Goal: Answer question/provide support: Answer question/provide support

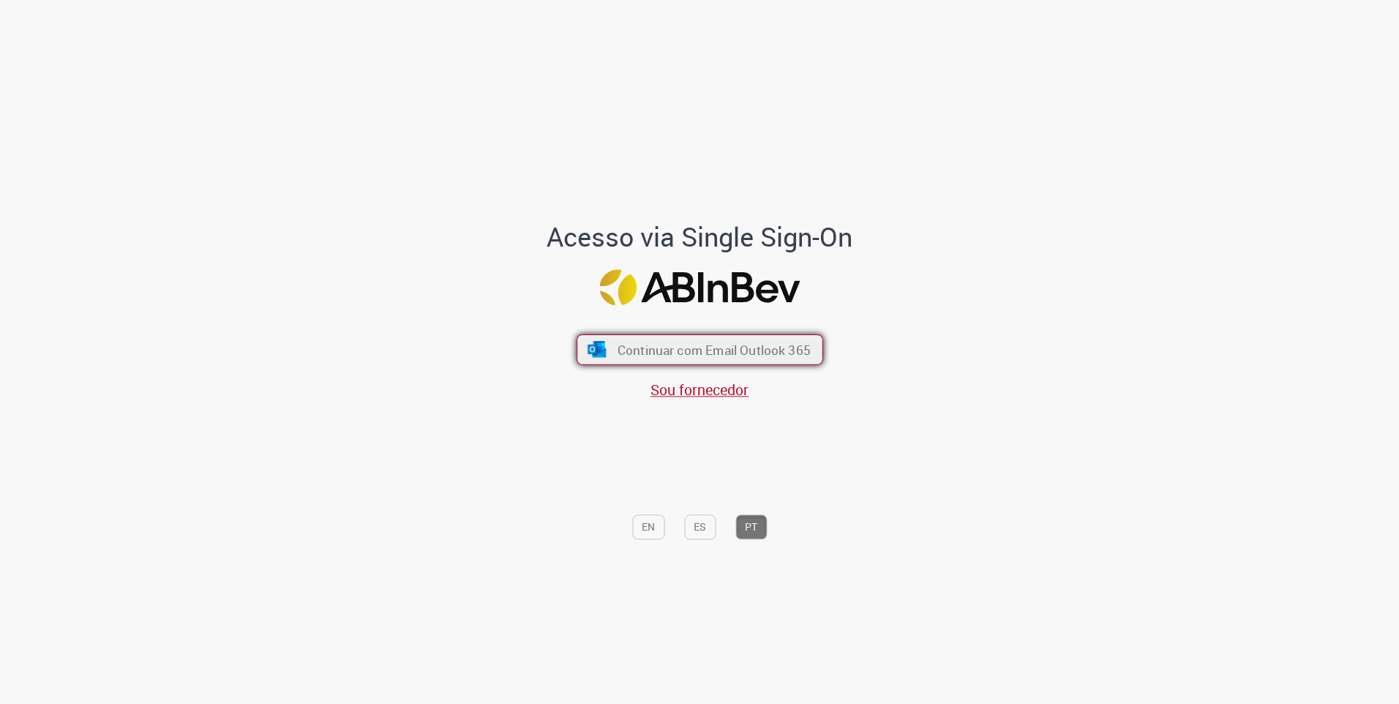
click at [679, 345] on span "Continuar com Email Outlook 365" at bounding box center [713, 349] width 193 height 17
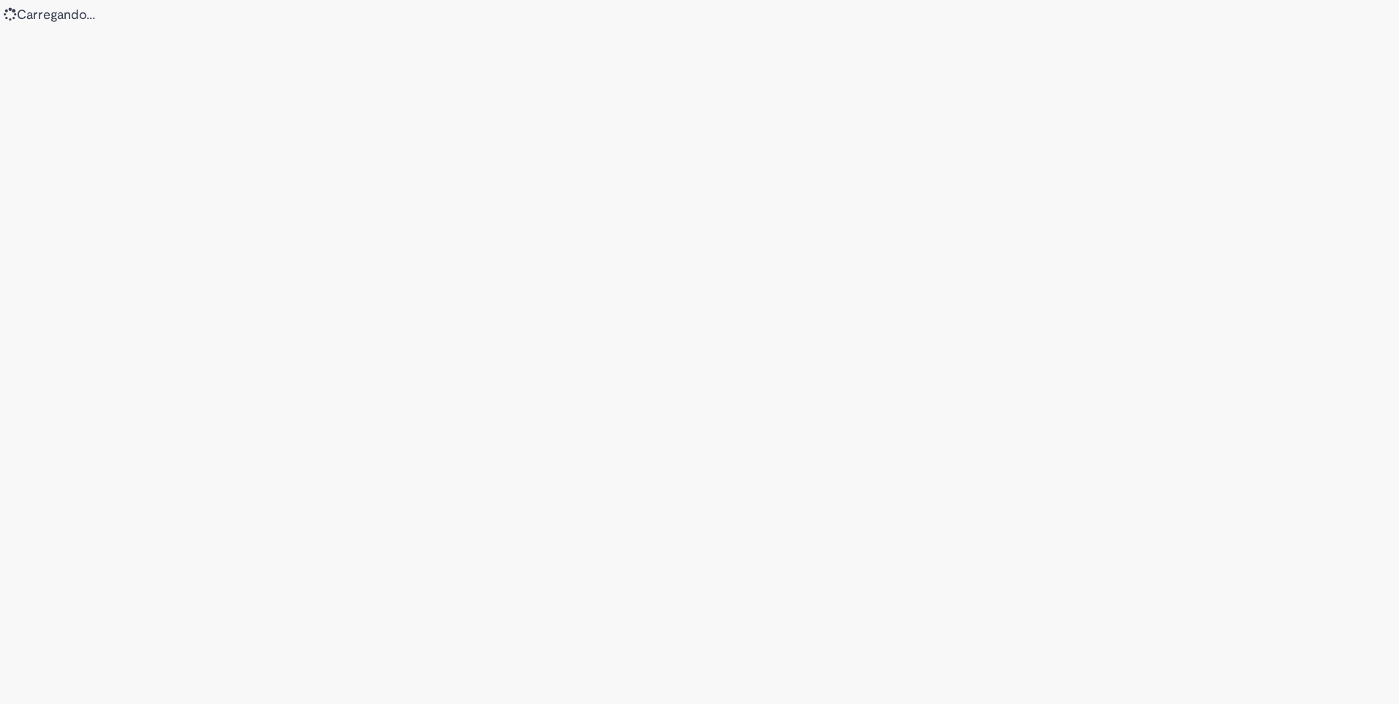
click at [536, 397] on div "Loading..." at bounding box center [699, 352] width 1399 height 704
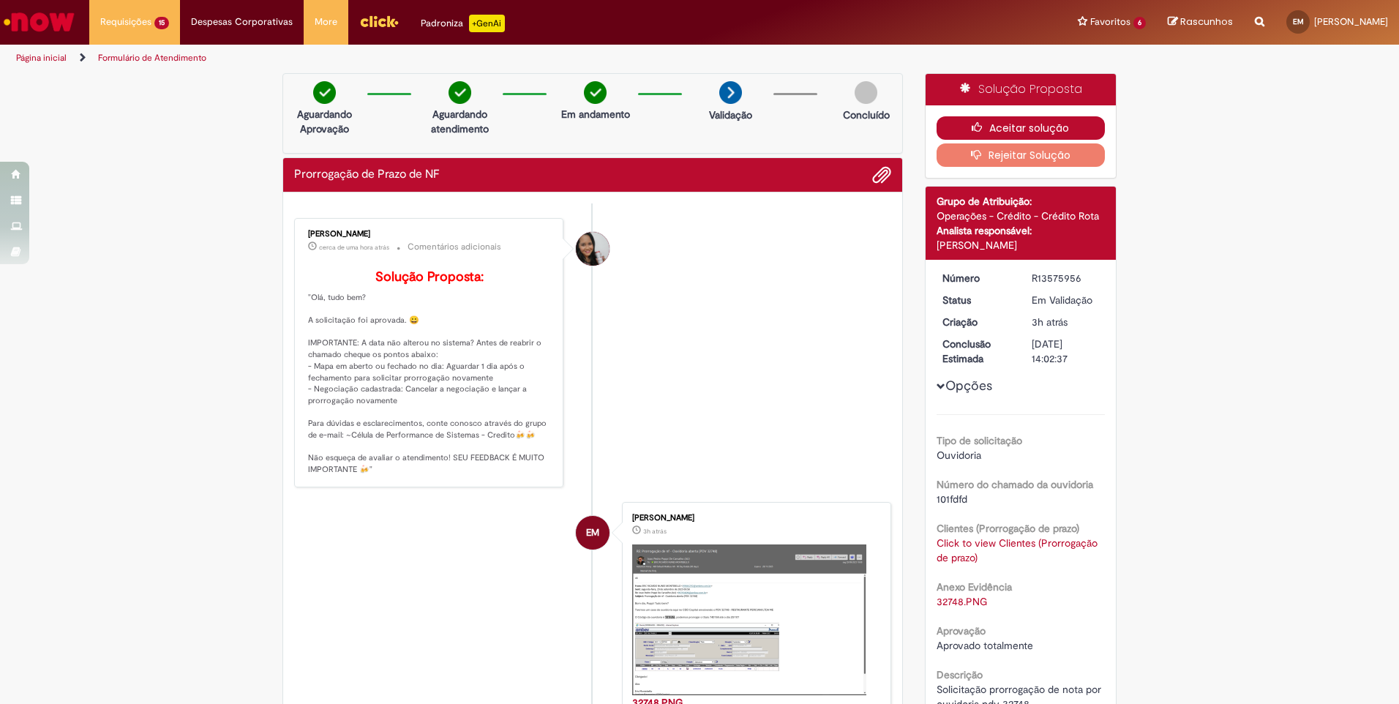
click at [972, 132] on icon "button" at bounding box center [981, 127] width 18 height 10
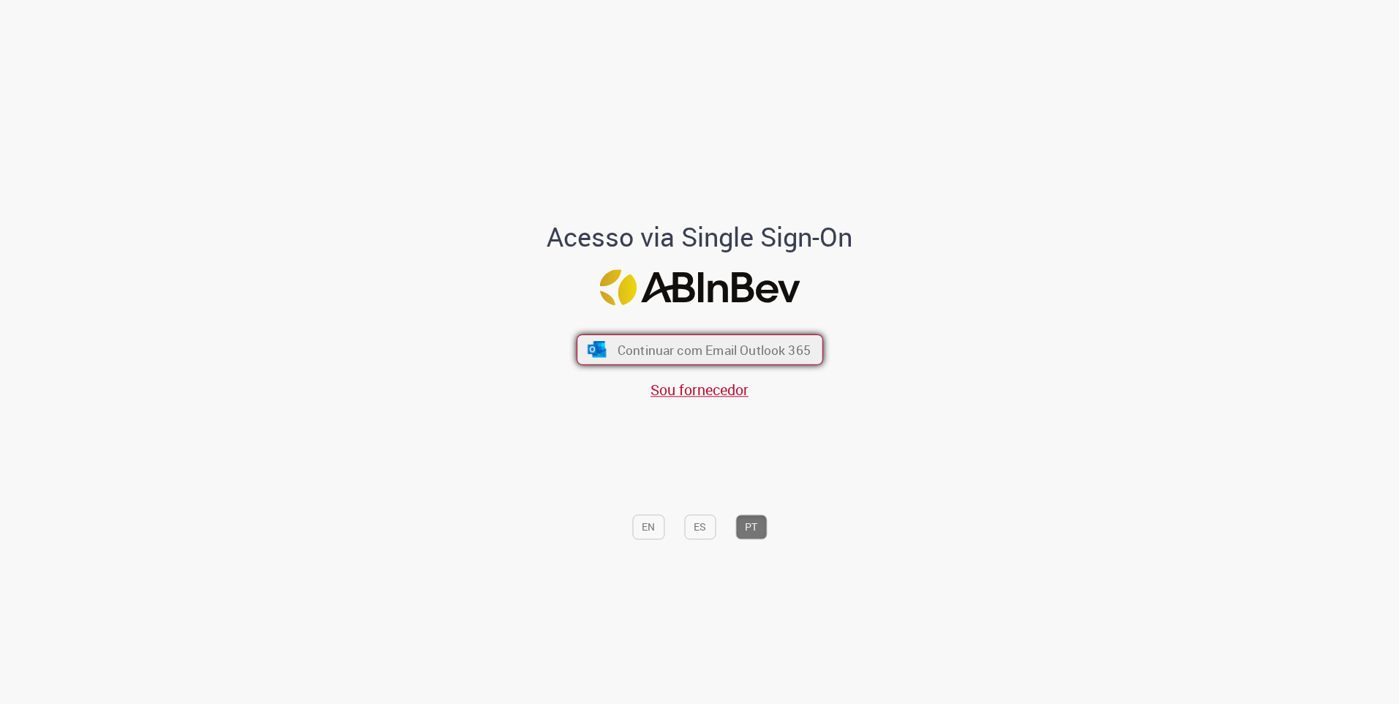
click at [728, 352] on span "Continuar com Email Outlook 365" at bounding box center [713, 349] width 193 height 17
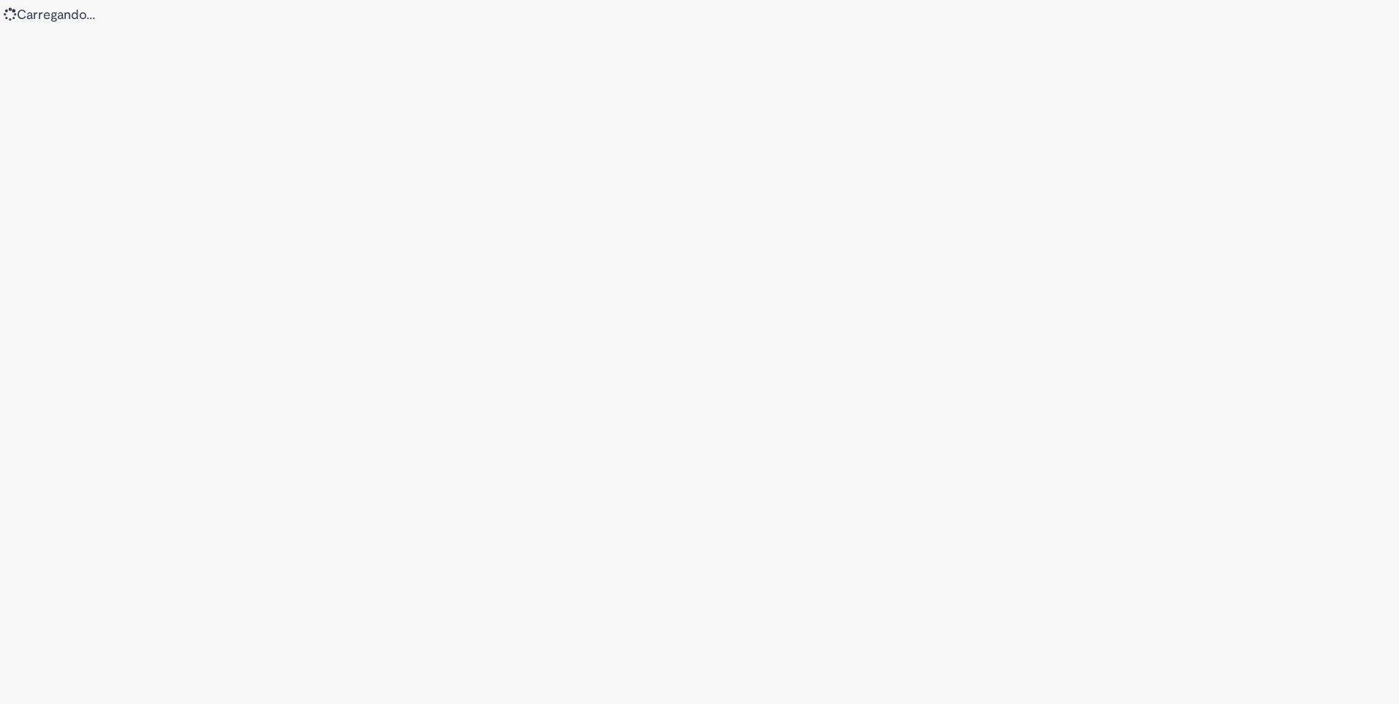
click at [940, 37] on div "Loading..." at bounding box center [699, 352] width 1399 height 704
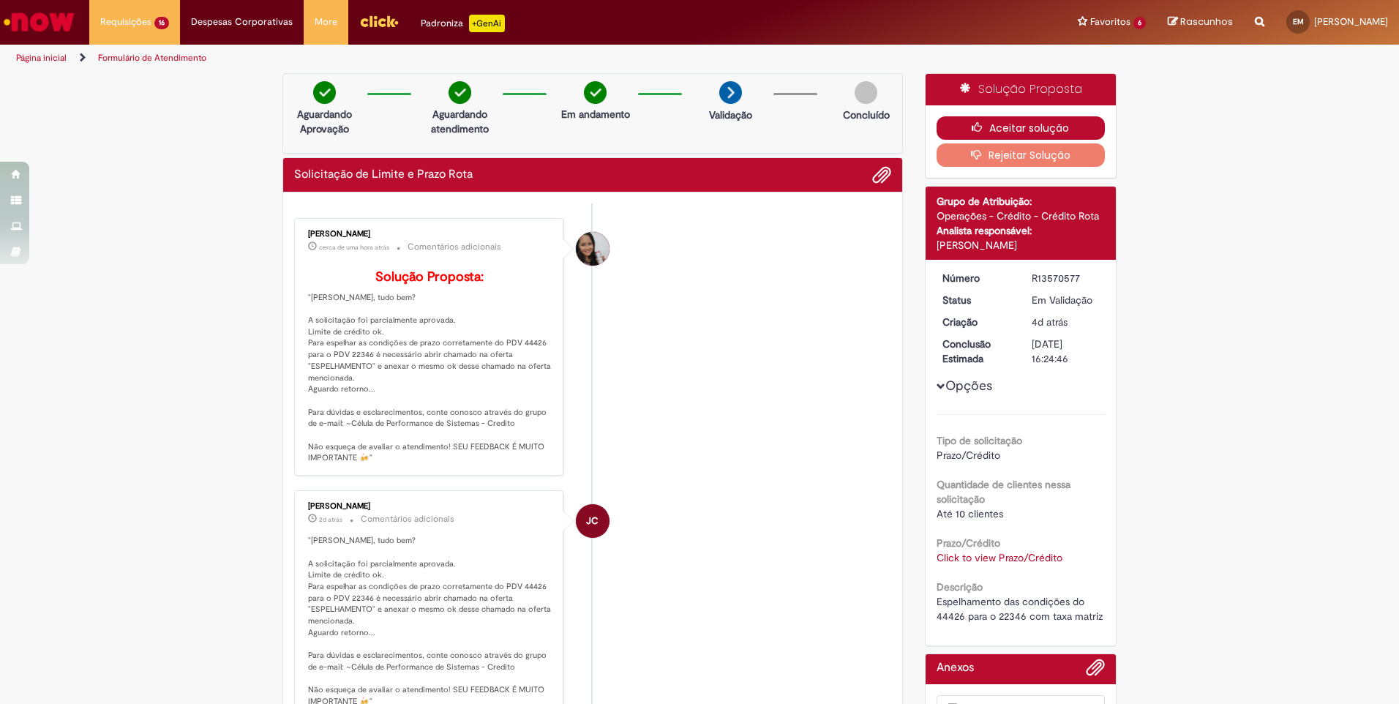
click at [986, 122] on button "Aceitar solução" at bounding box center [1021, 127] width 169 height 23
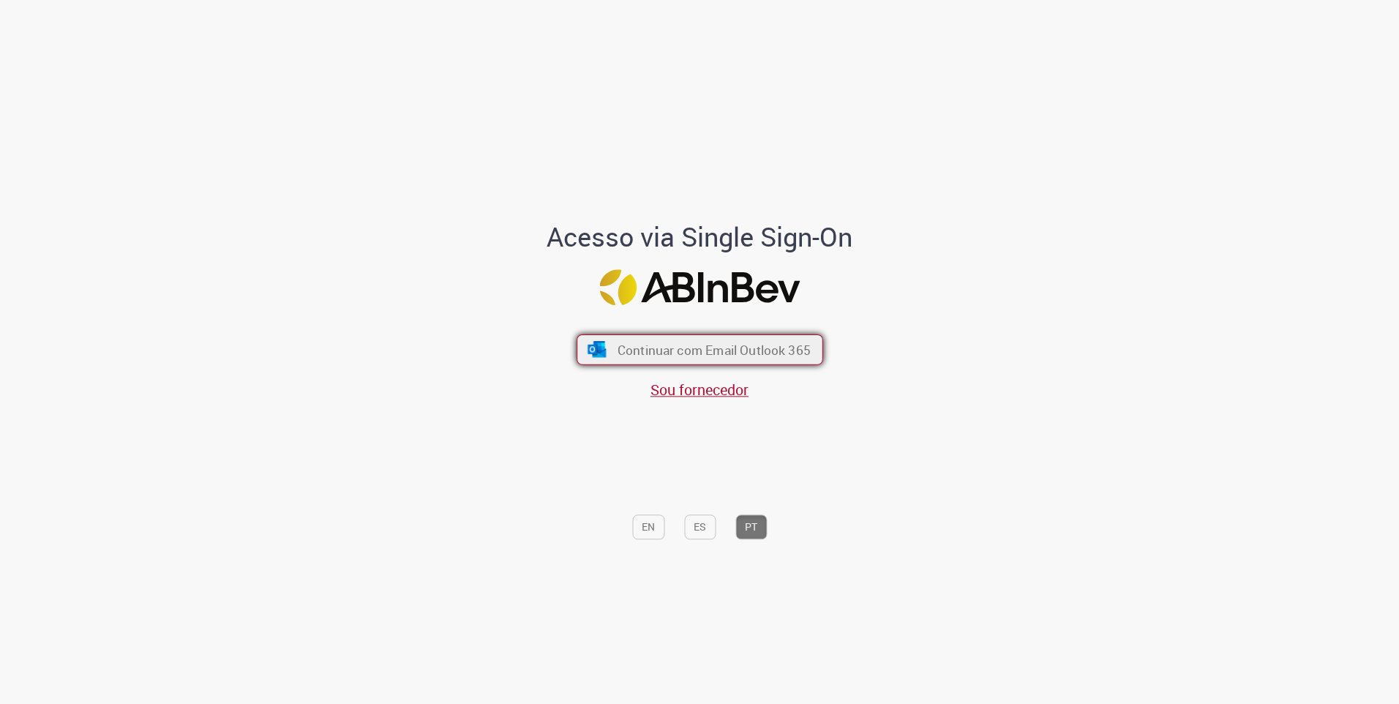
click at [733, 356] on span "Continuar com Email Outlook 365" at bounding box center [713, 349] width 193 height 17
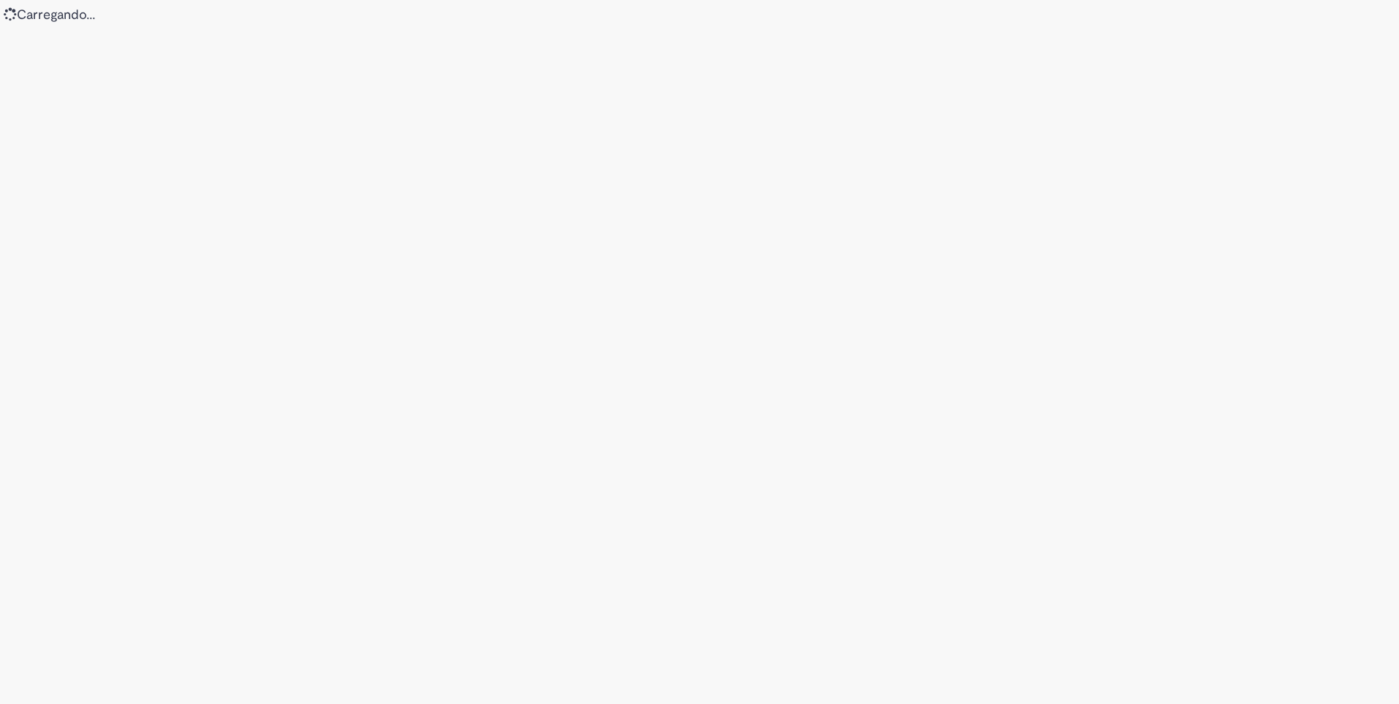
click at [443, 397] on div "Loading..." at bounding box center [699, 352] width 1399 height 704
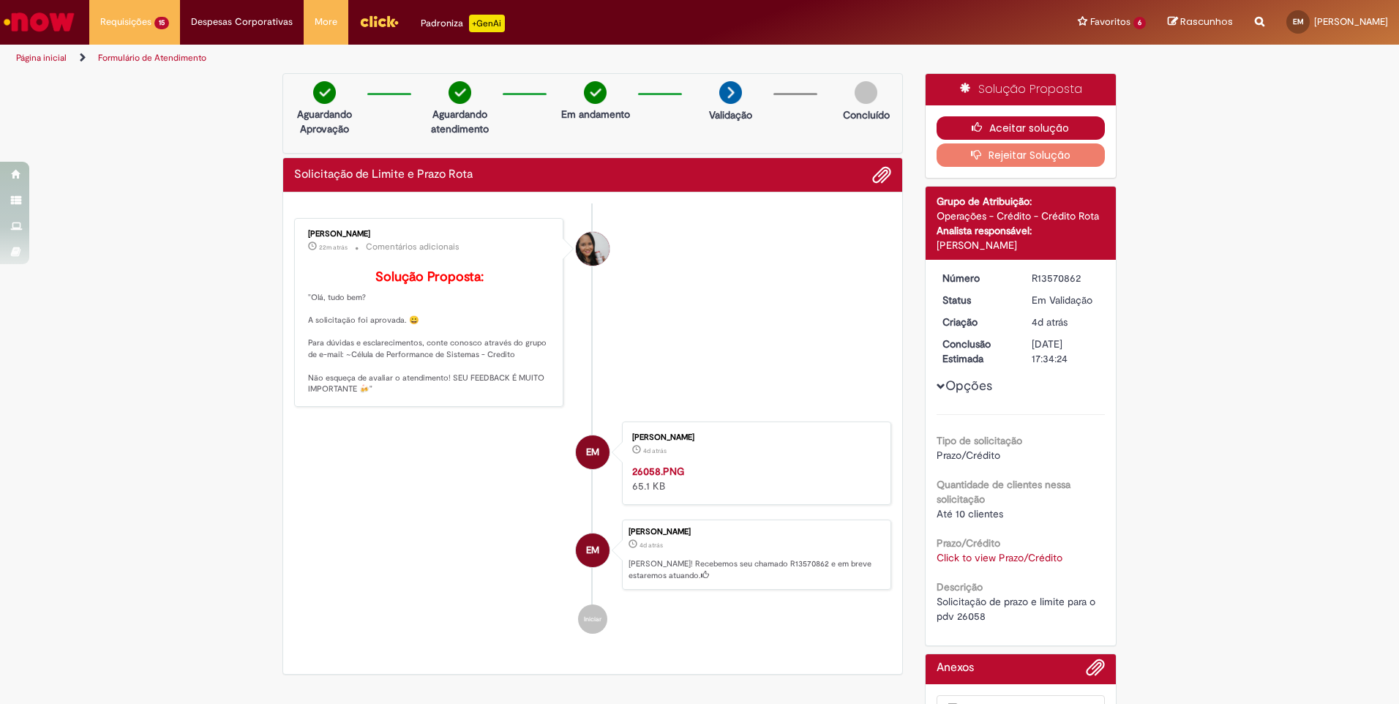
click at [1007, 121] on button "Aceitar solução" at bounding box center [1021, 127] width 169 height 23
